Goal: Register for event/course

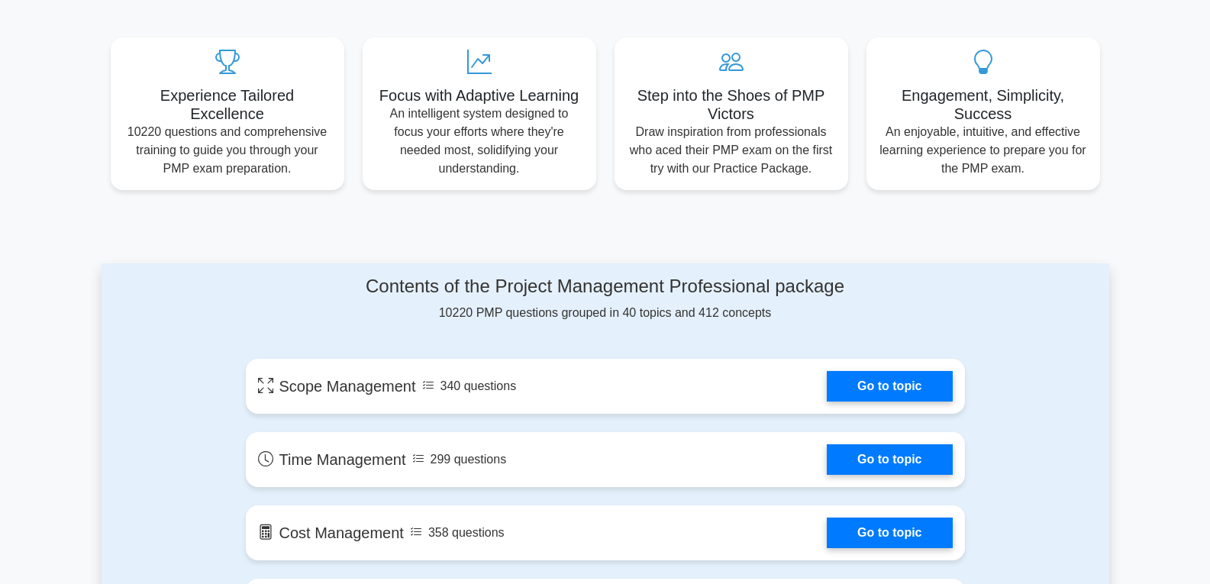
scroll to position [458, 0]
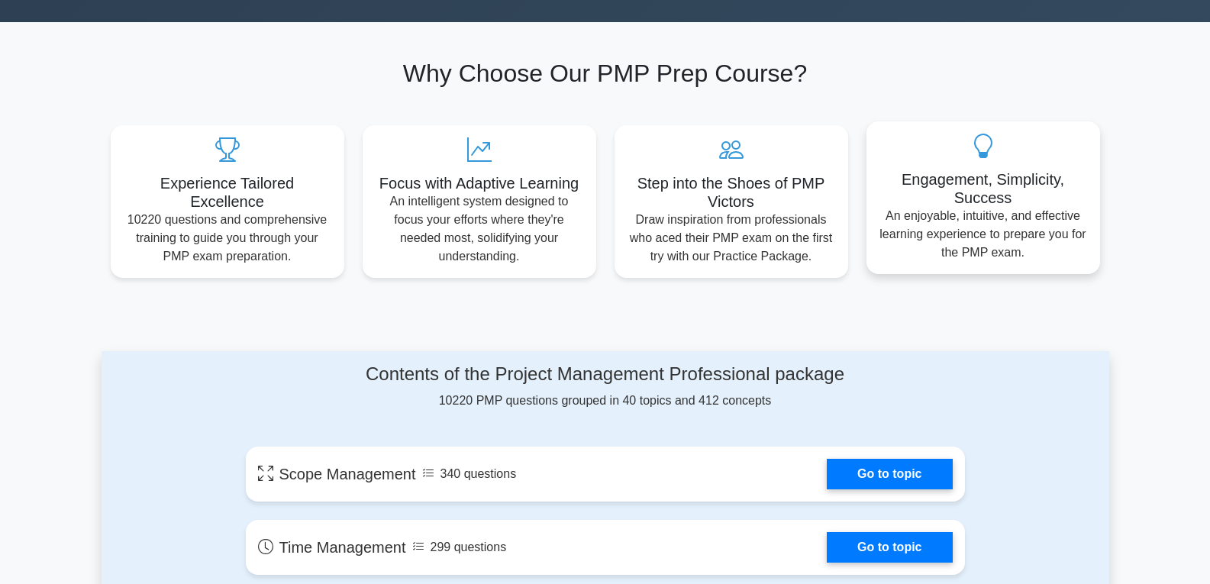
click at [991, 217] on p "An enjoyable, intuitive, and effective learning experience to prepare you for t…" at bounding box center [983, 234] width 209 height 55
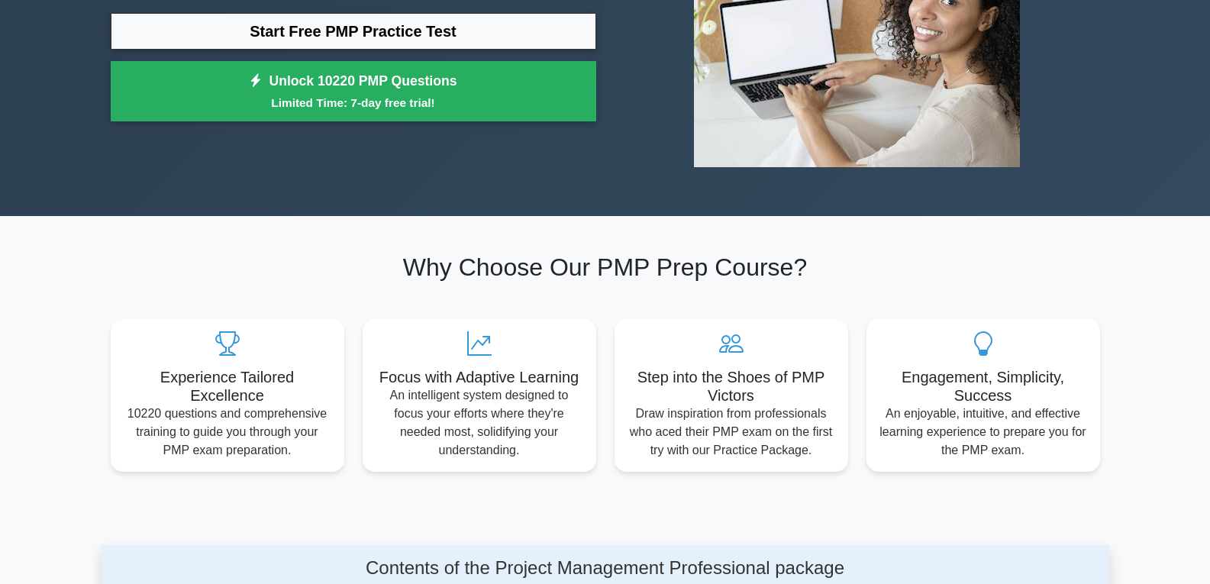
scroll to position [0, 0]
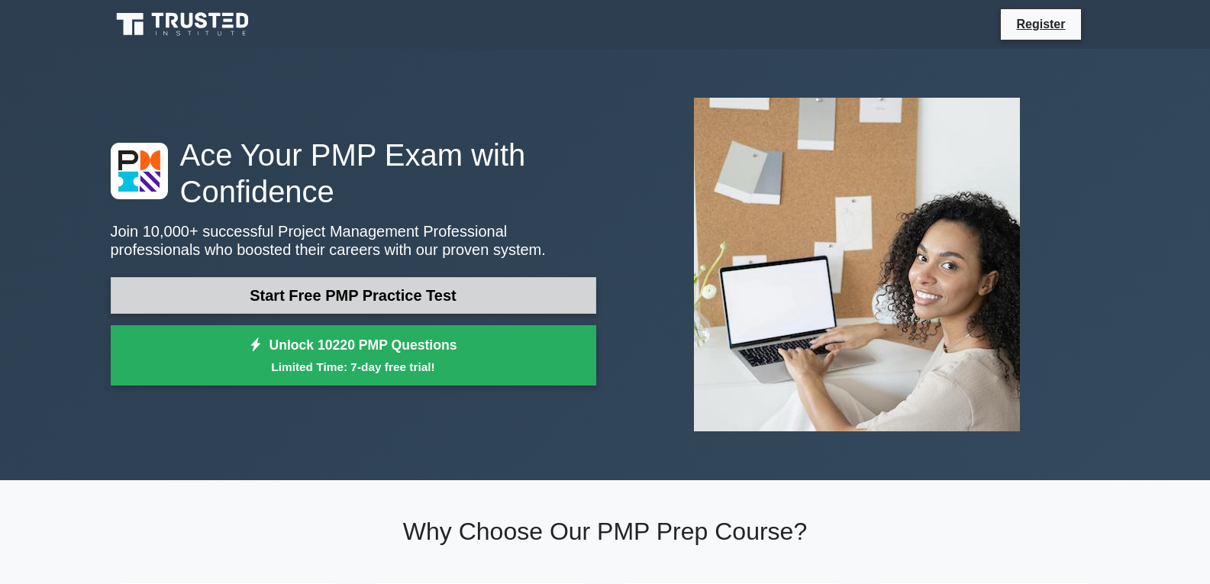
click at [343, 297] on link "Start Free PMP Practice Test" at bounding box center [353, 295] width 485 height 37
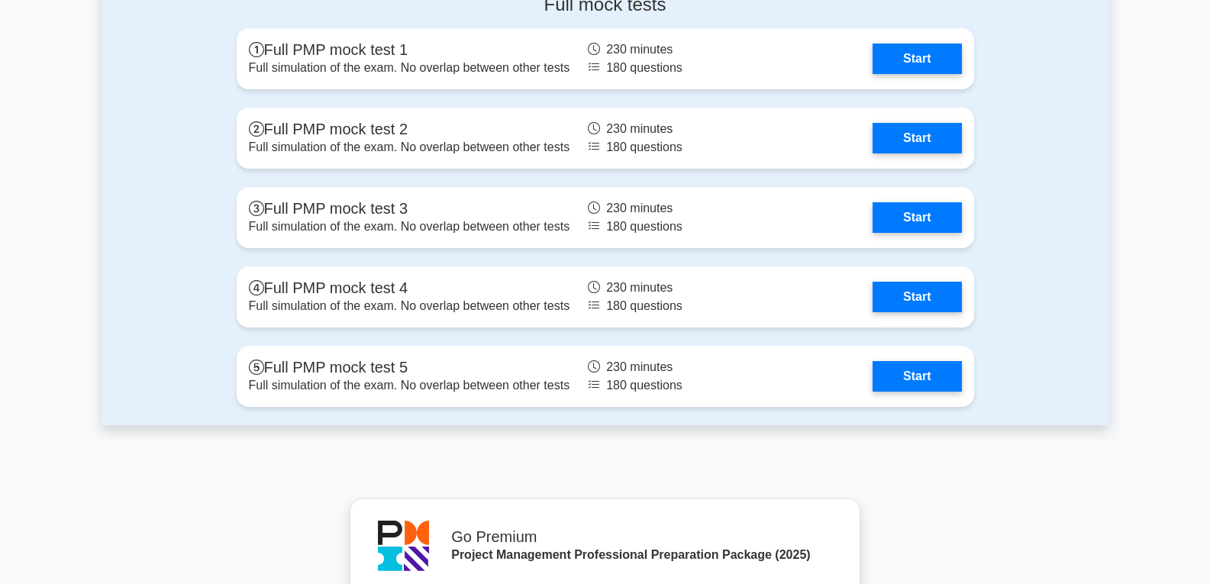
scroll to position [4427, 0]
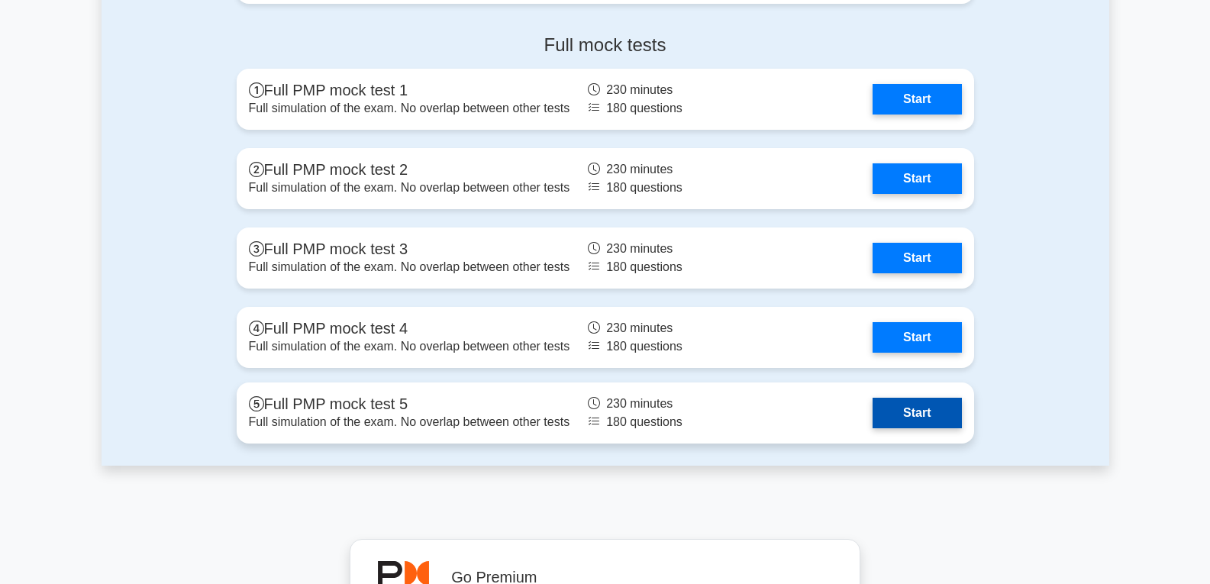
click at [872, 424] on link "Start" at bounding box center [916, 413] width 89 height 31
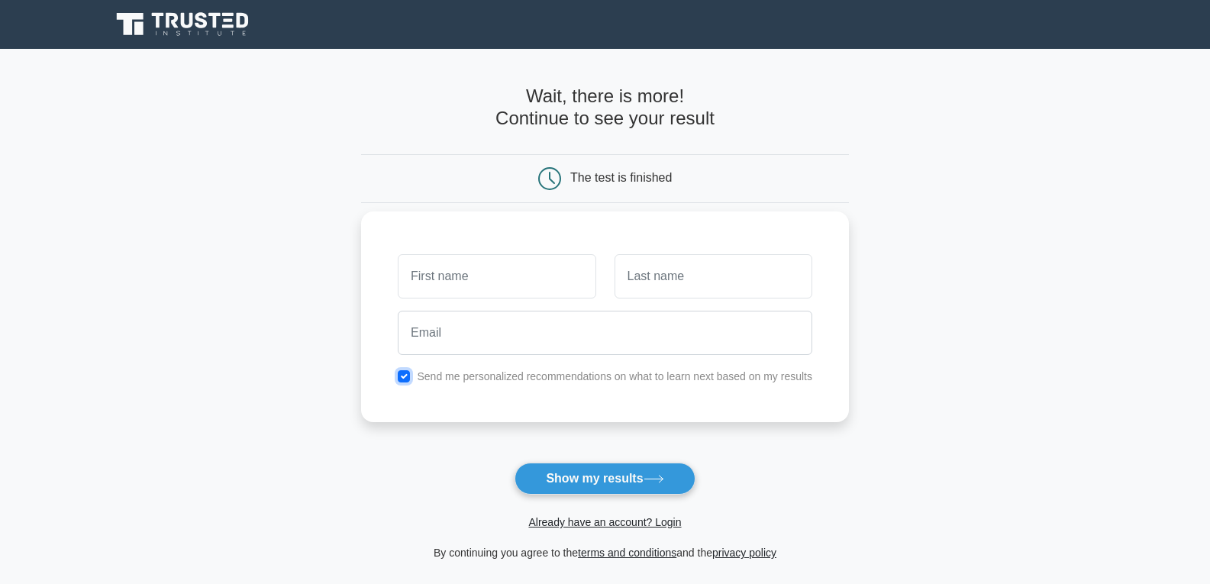
click at [401, 379] on input "checkbox" at bounding box center [404, 376] width 12 height 12
checkbox input "false"
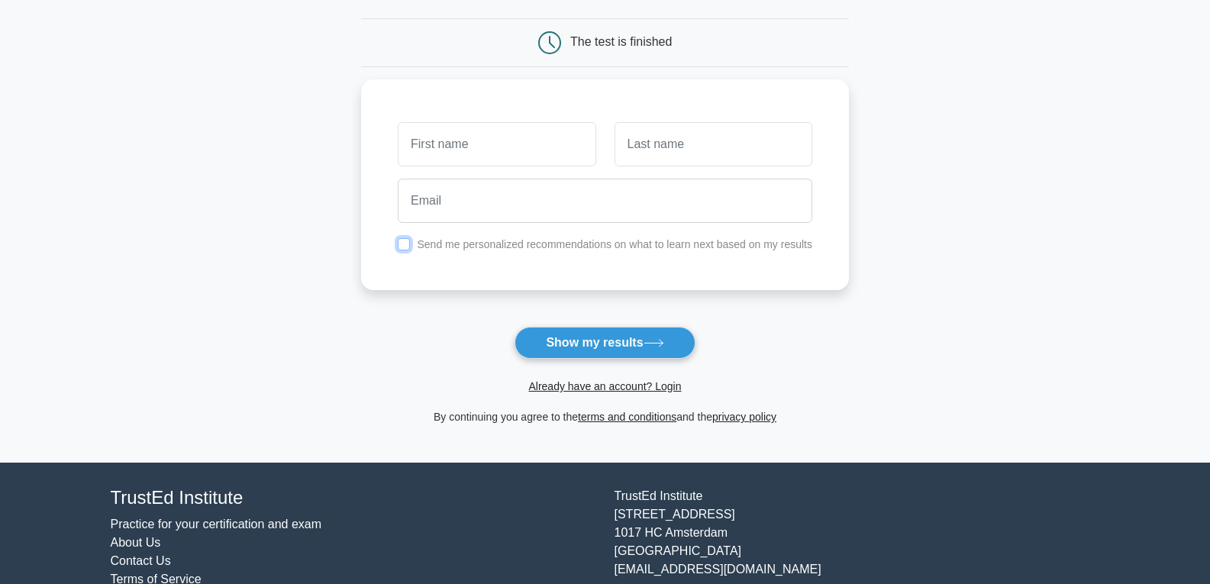
scroll to position [184, 0]
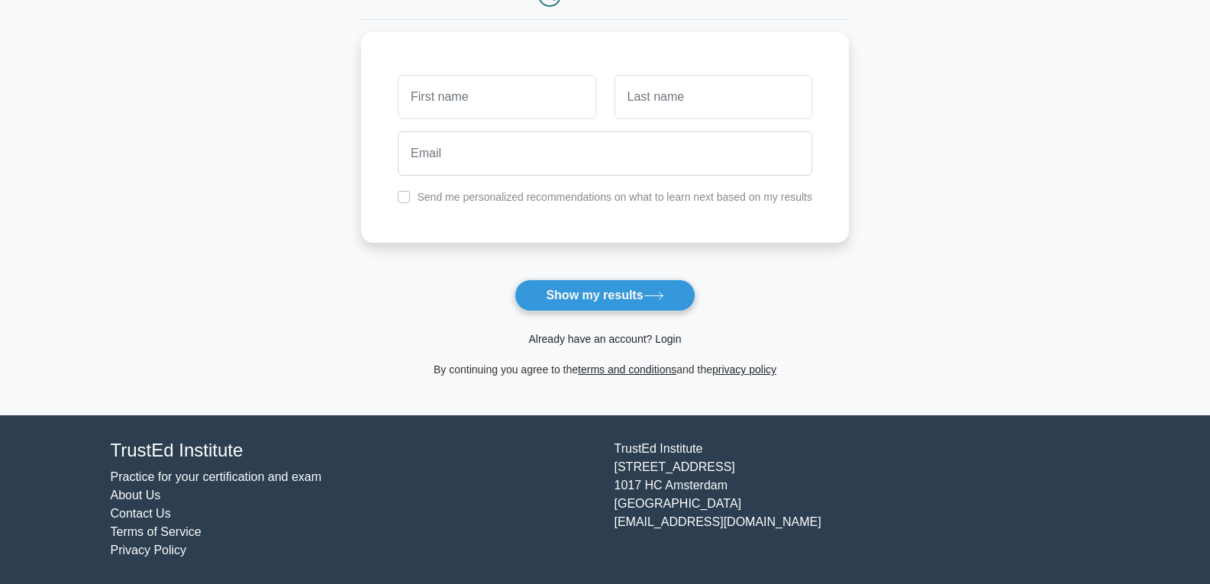
click at [637, 343] on link "Already have an account? Login" at bounding box center [604, 339] width 153 height 12
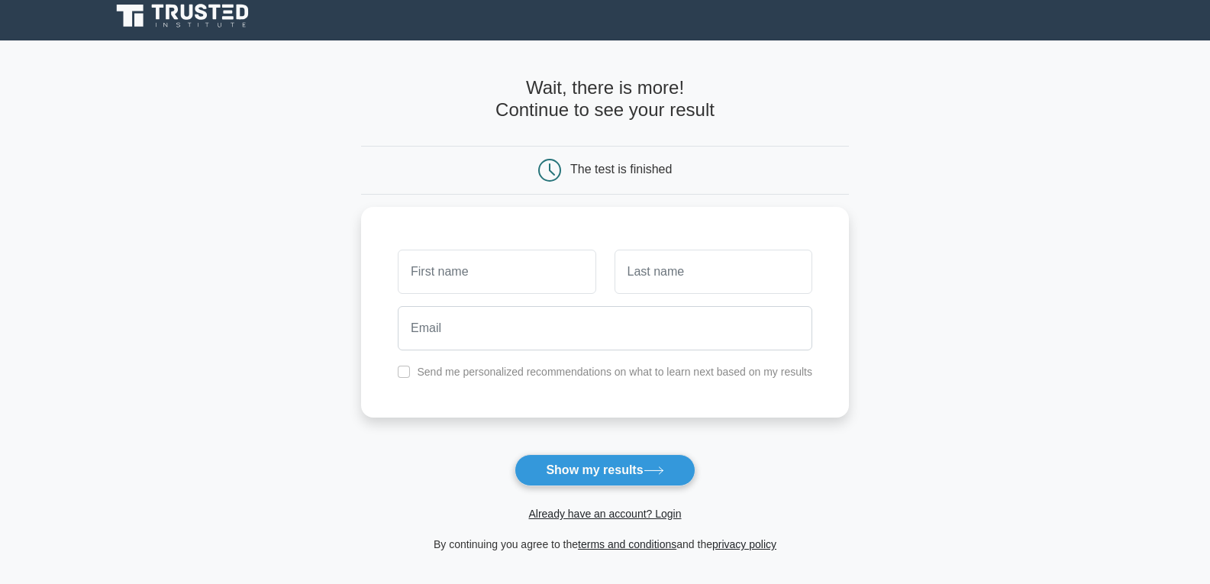
scroll to position [0, 0]
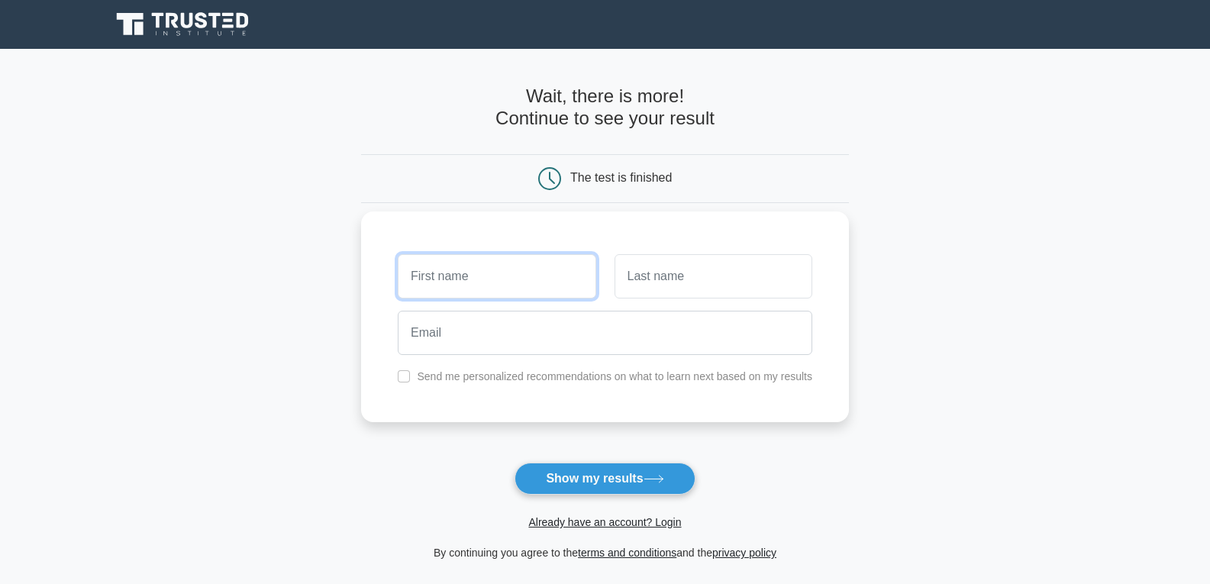
click at [534, 275] on input "text" at bounding box center [497, 276] width 198 height 44
type input "[PERSON_NAME]"
click at [680, 287] on input "text" at bounding box center [713, 276] width 198 height 44
type input "Betamar"
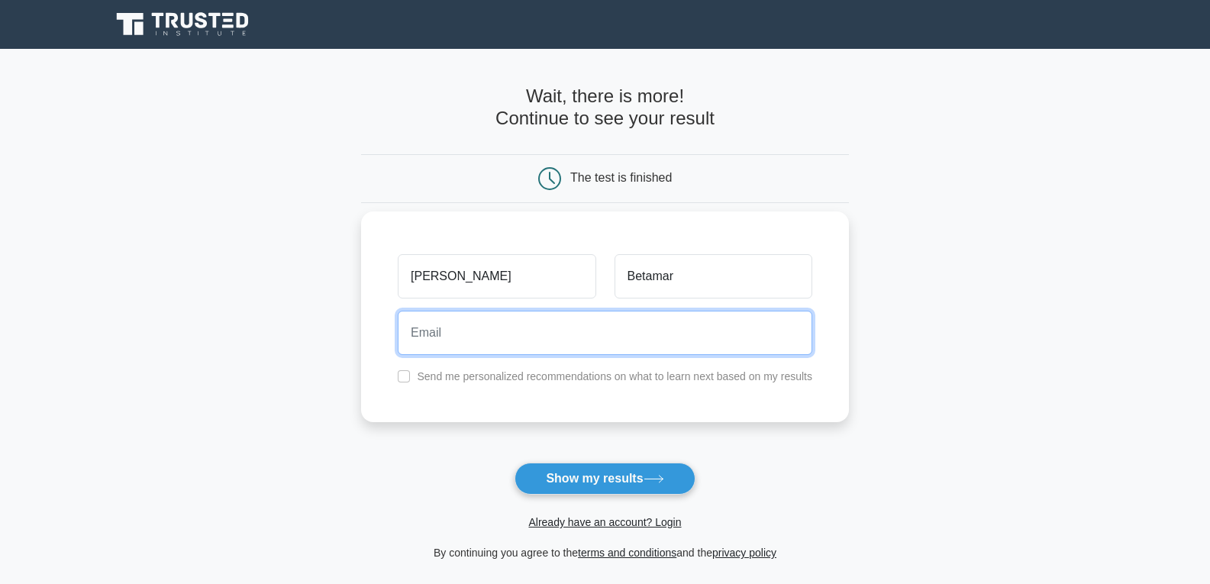
click at [630, 343] on input "email" at bounding box center [605, 333] width 414 height 44
type input "[EMAIL_ADDRESS][DOMAIN_NAME]"
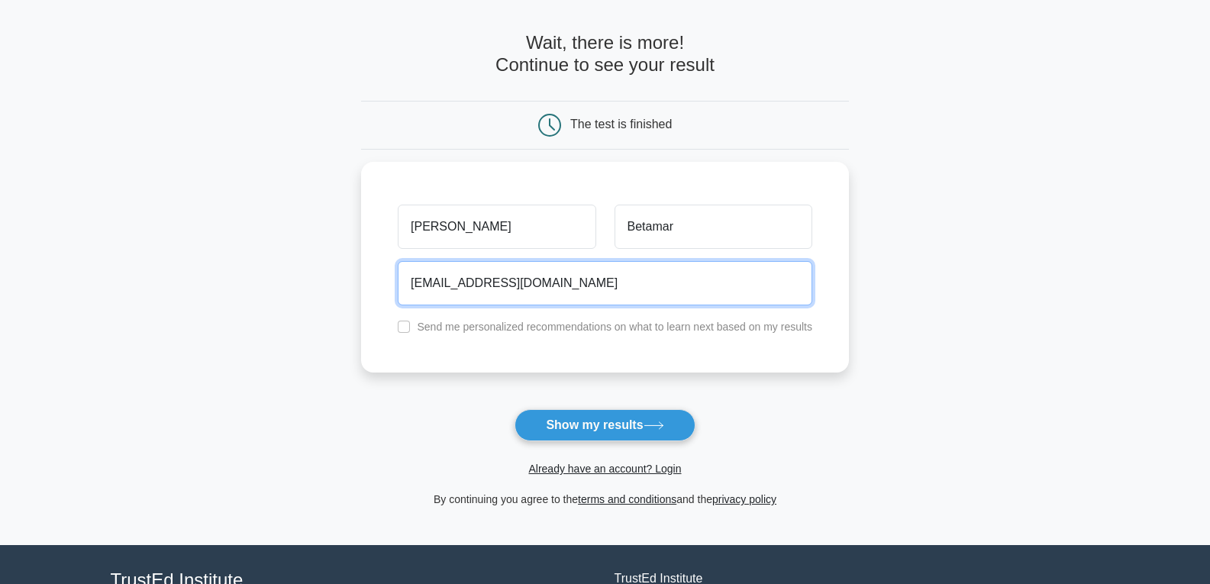
scroll to position [76, 0]
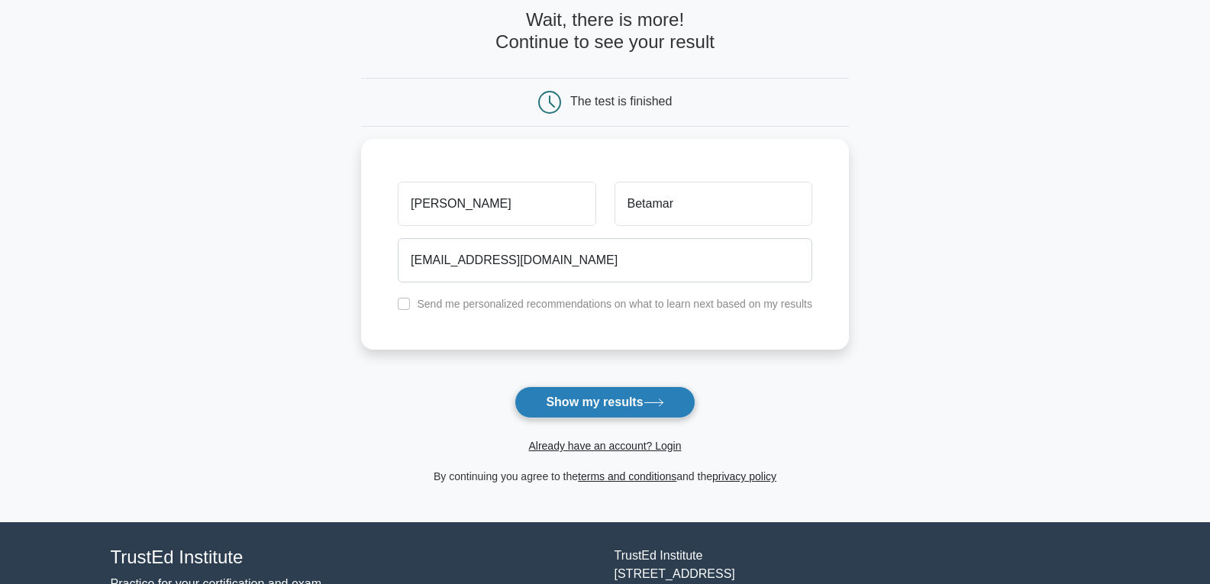
click at [670, 402] on button "Show my results" at bounding box center [604, 402] width 180 height 32
